Goal: Information Seeking & Learning: Learn about a topic

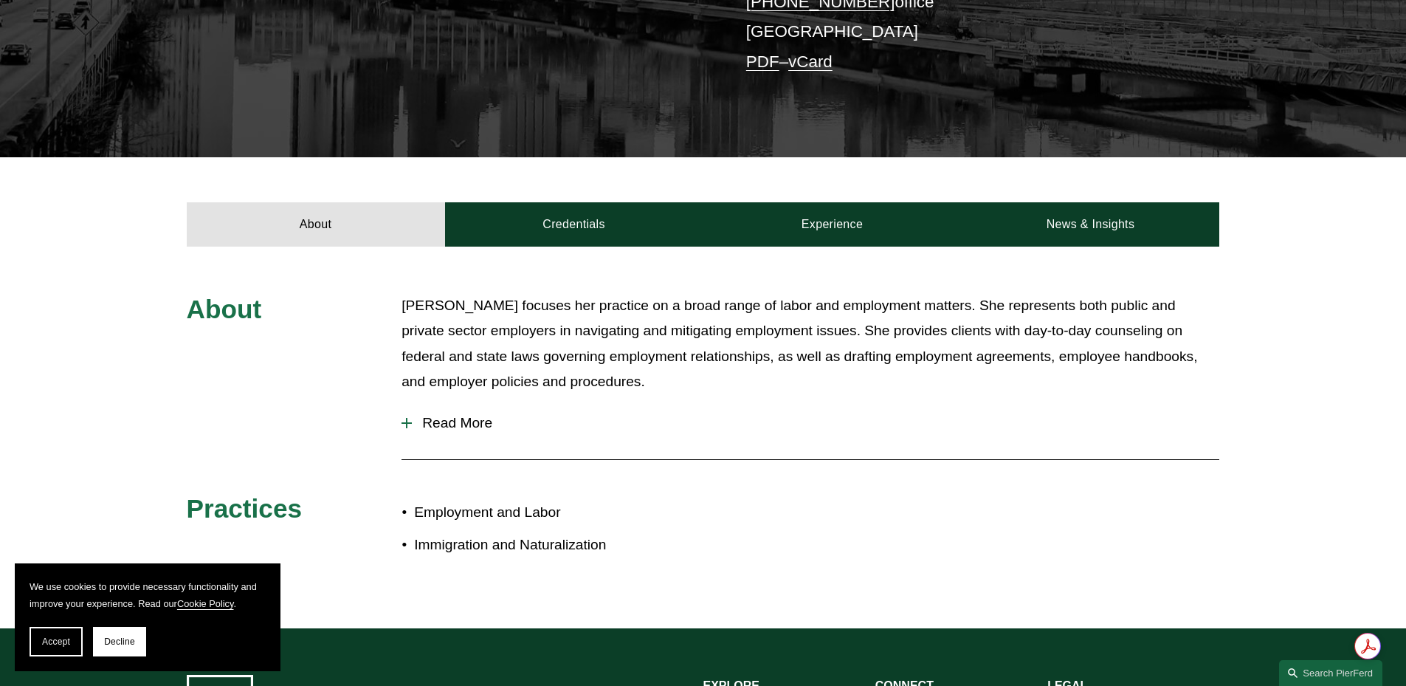
scroll to position [369, 0]
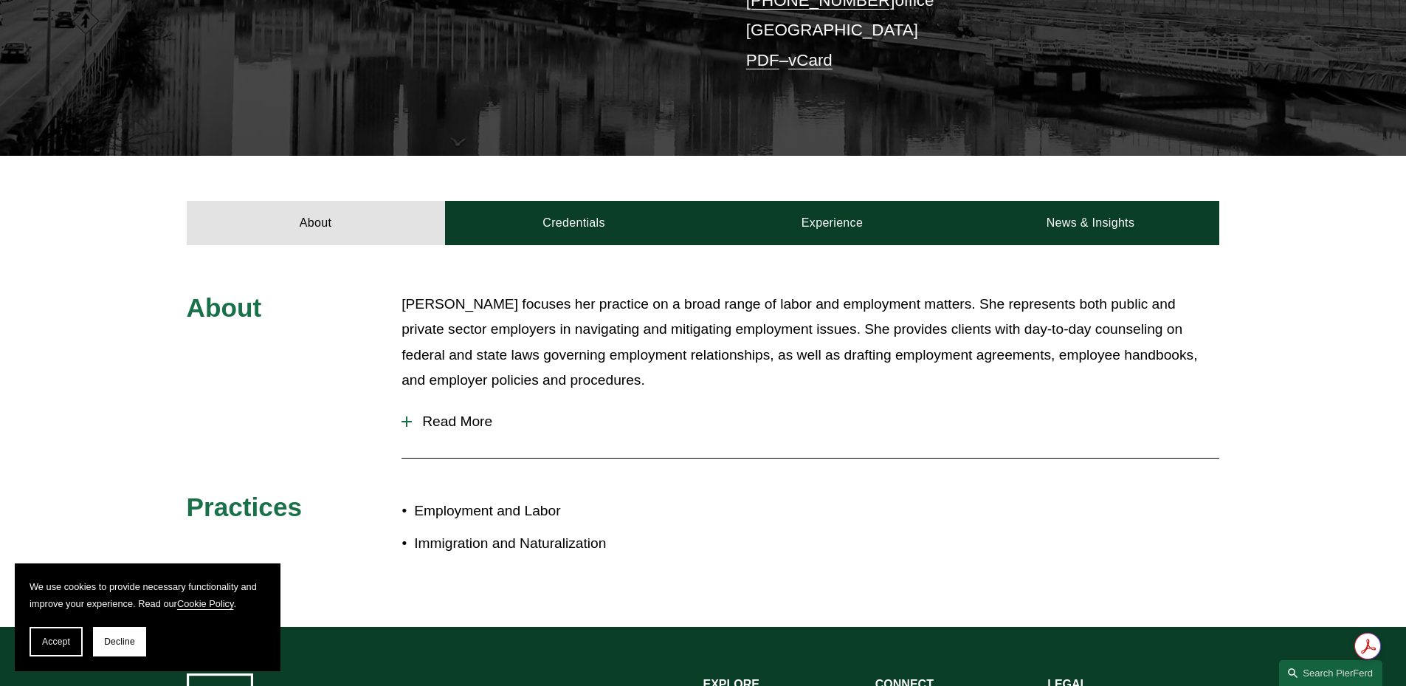
click at [483, 426] on span "Read More" at bounding box center [815, 421] width 807 height 16
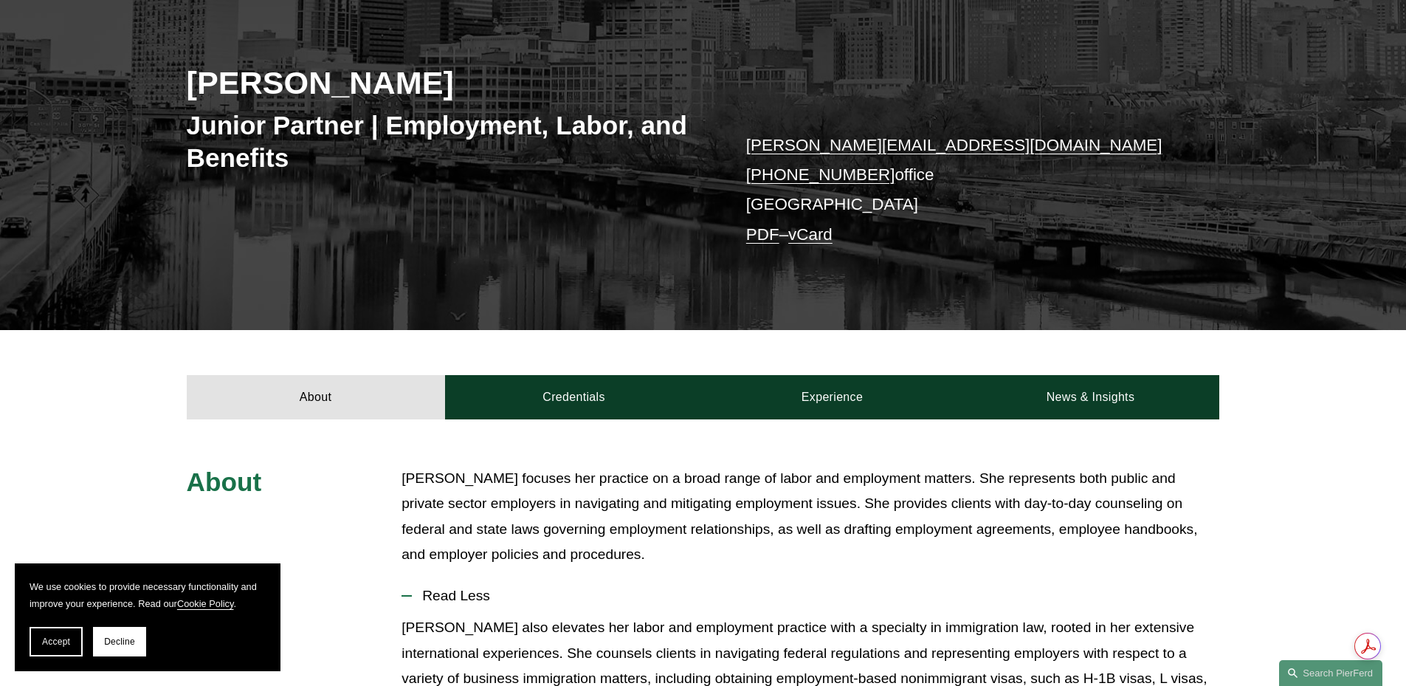
scroll to position [0, 0]
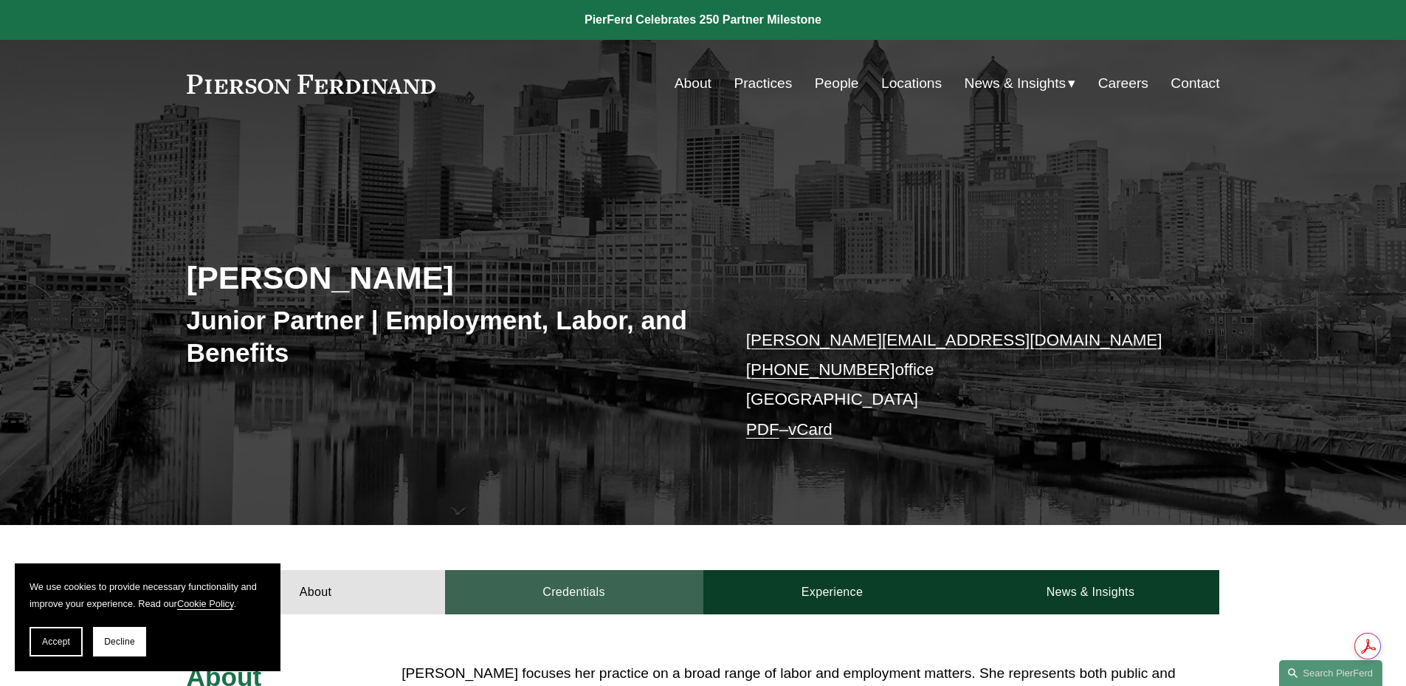
click at [596, 590] on link "Credentials" at bounding box center [574, 592] width 258 height 44
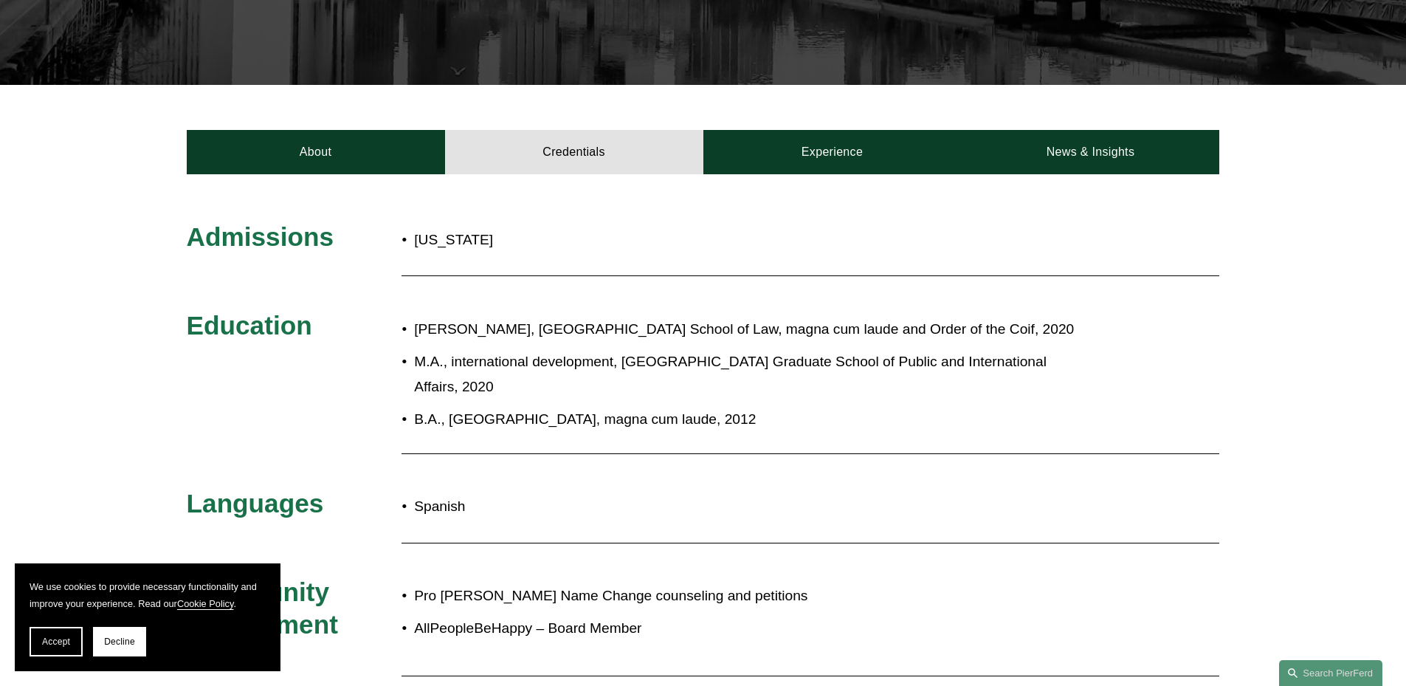
scroll to position [369, 0]
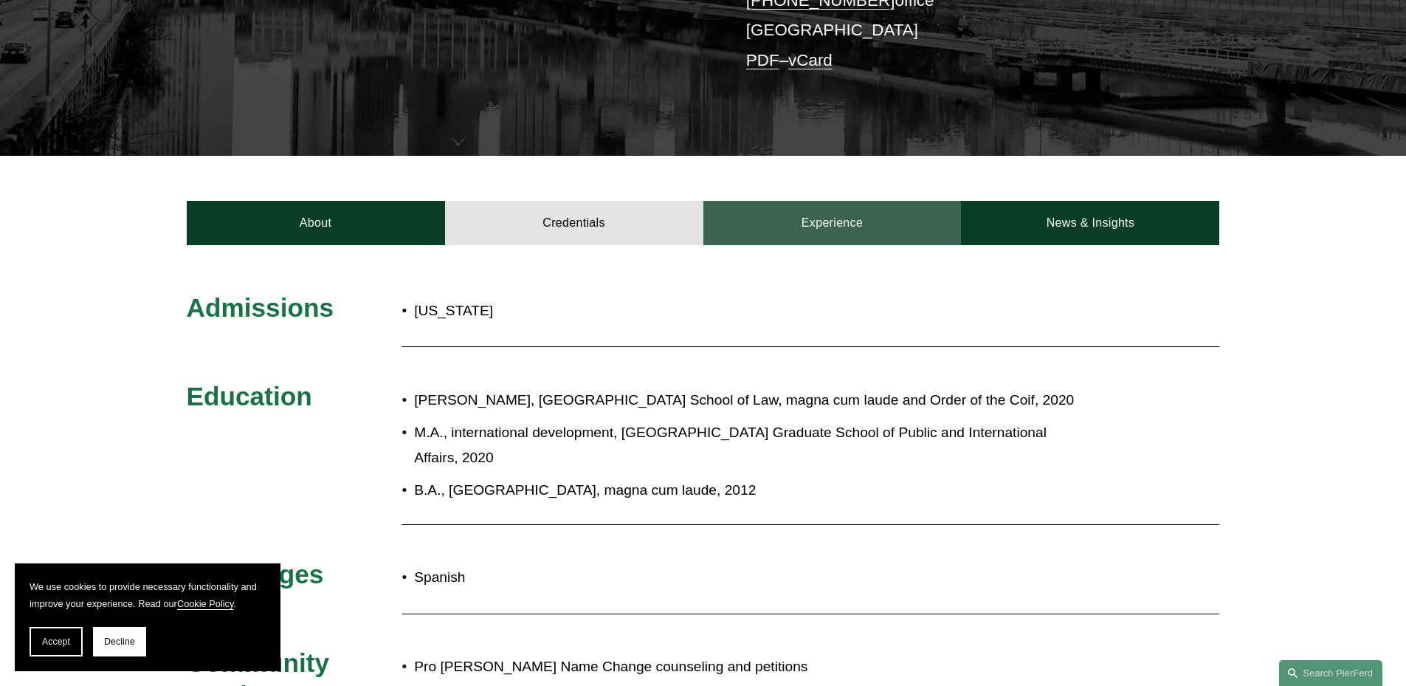
click at [863, 218] on link "Experience" at bounding box center [832, 223] width 258 height 44
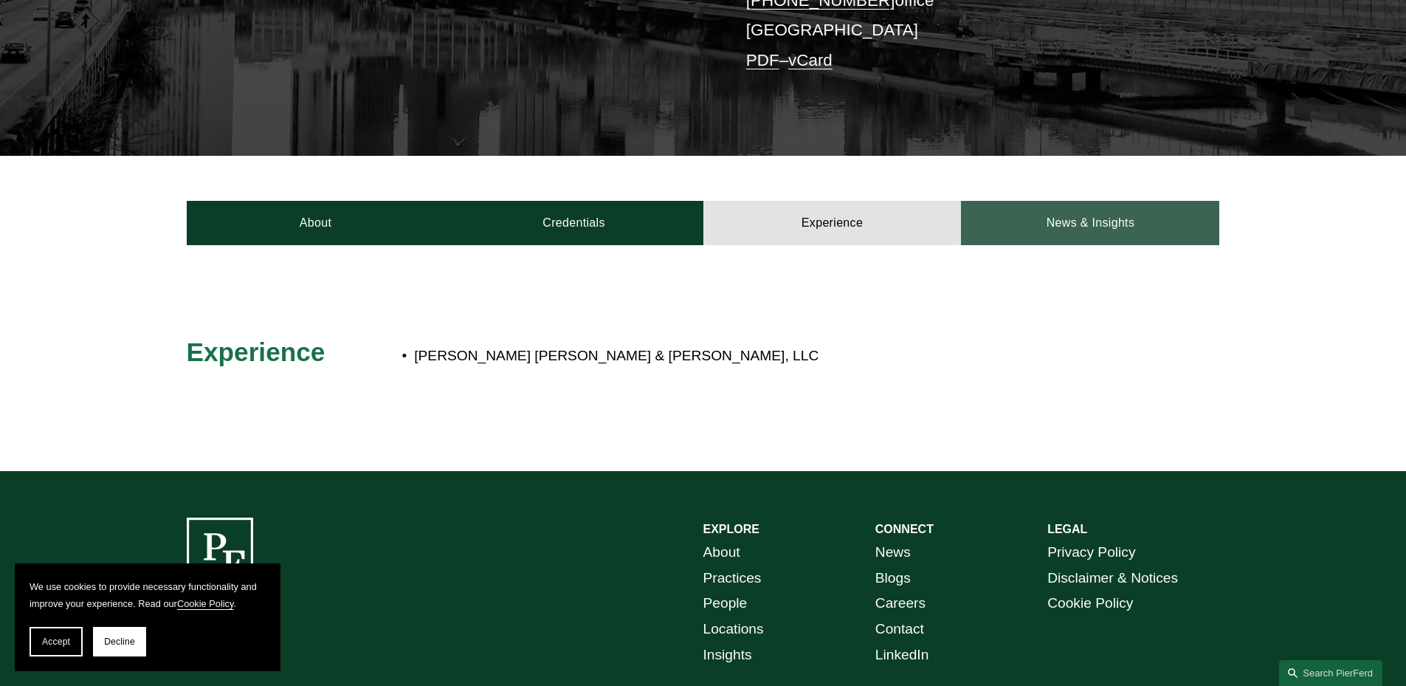
click at [1113, 234] on link "News & Insights" at bounding box center [1090, 223] width 258 height 44
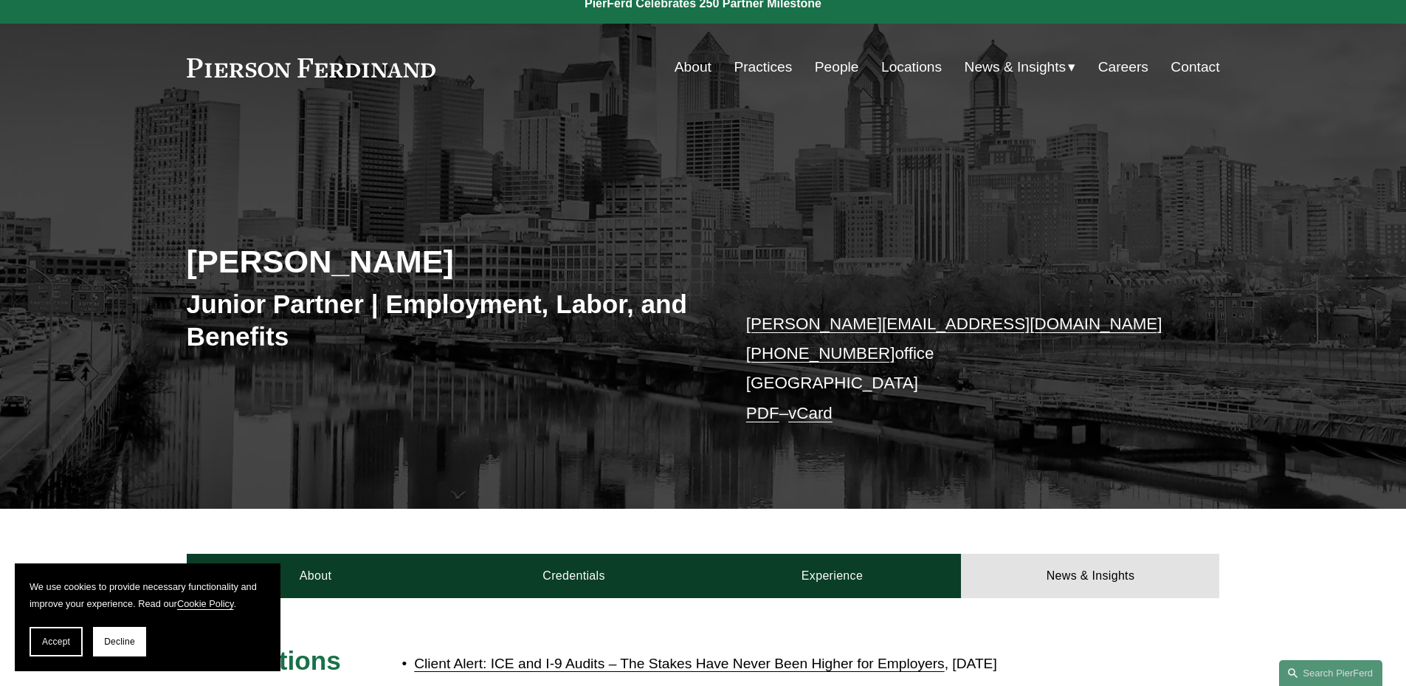
scroll to position [0, 0]
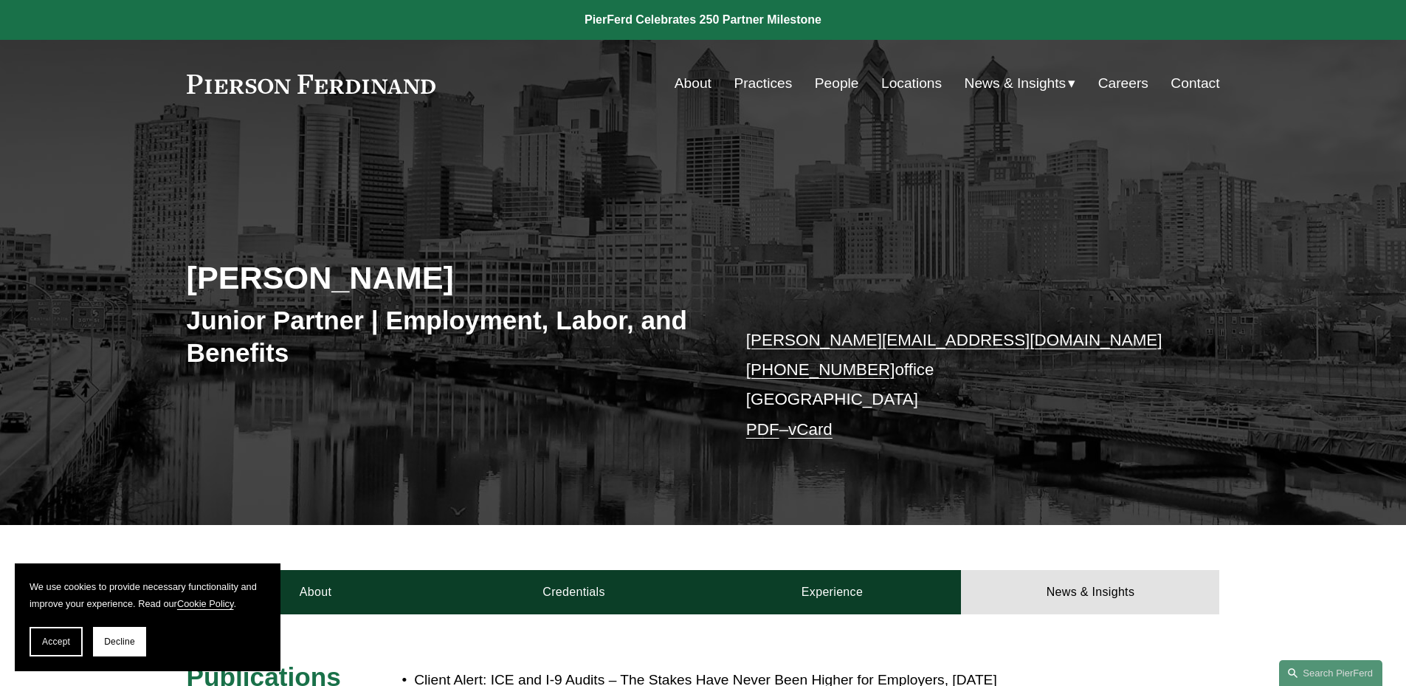
click at [1133, 77] on link "Careers" at bounding box center [1123, 83] width 50 height 28
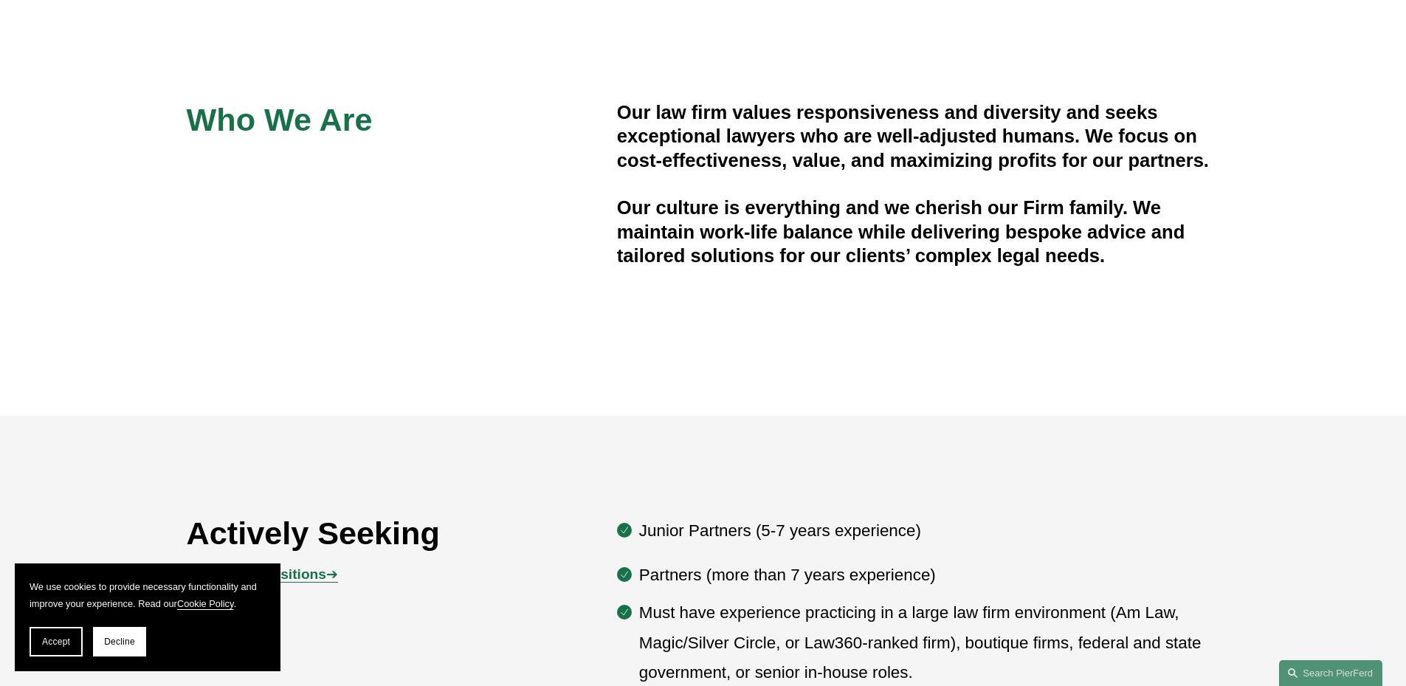
scroll to position [590, 0]
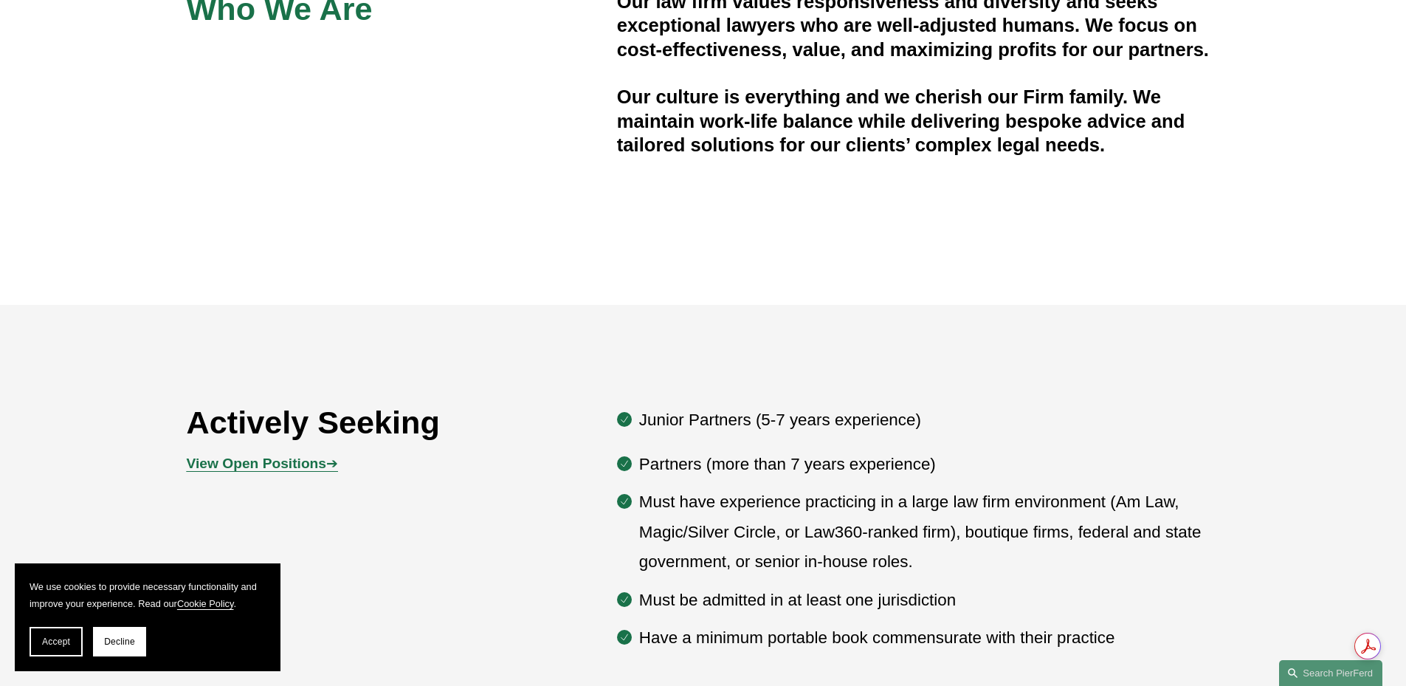
click at [639, 424] on p "Junior Partners (5-7 years experience)" at bounding box center [929, 420] width 581 height 30
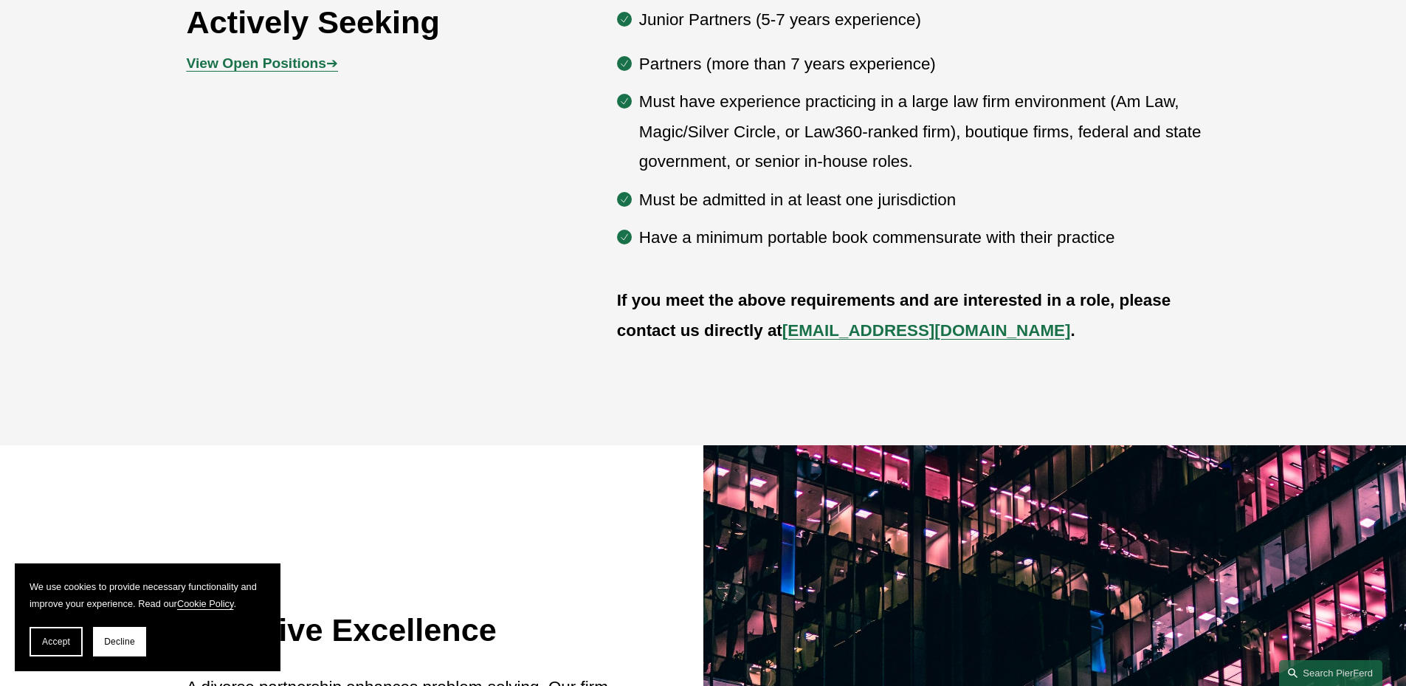
scroll to position [695, 0]
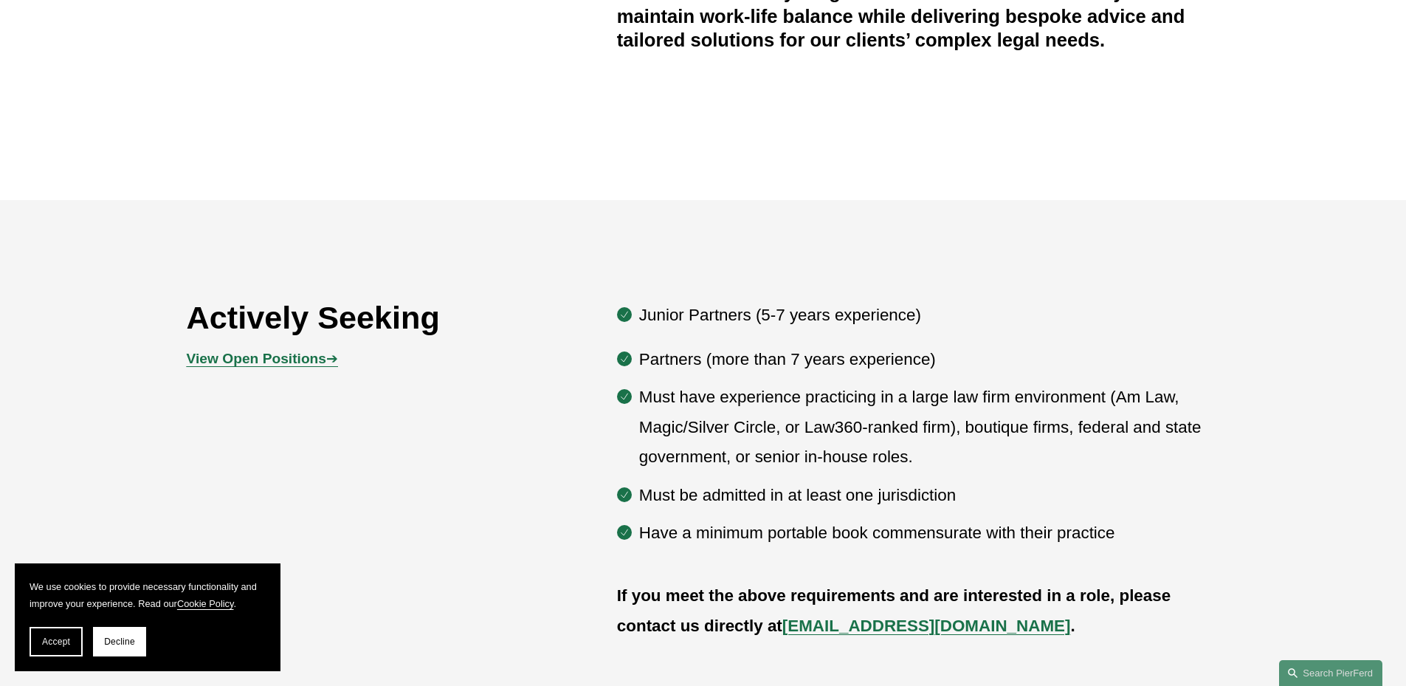
click at [229, 361] on strong "View Open Positions" at bounding box center [256, 358] width 139 height 15
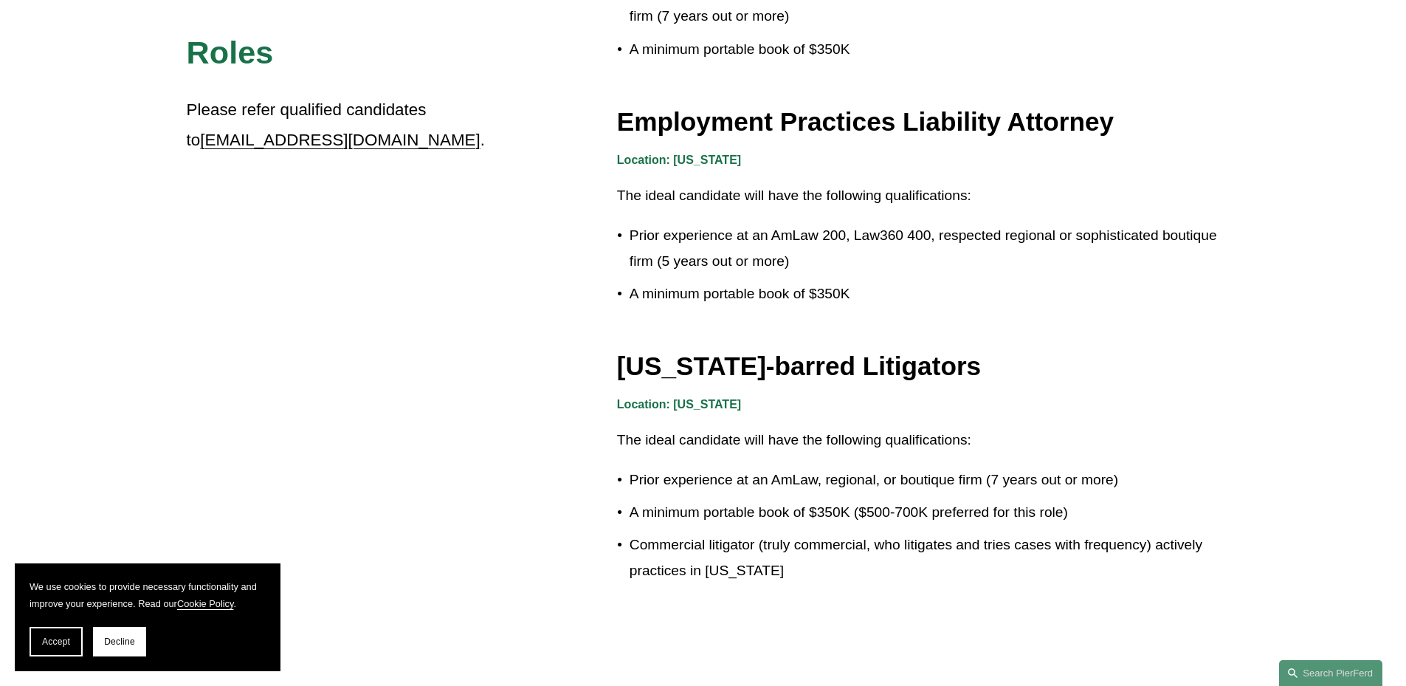
scroll to position [2435, 0]
